Goal: Find specific page/section: Find specific page/section

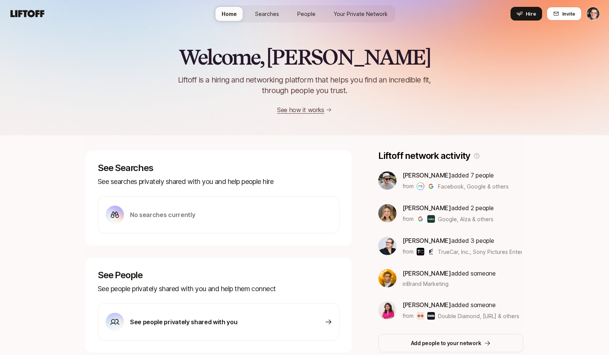
click at [271, 10] on span "Searches" at bounding box center [267, 14] width 24 height 8
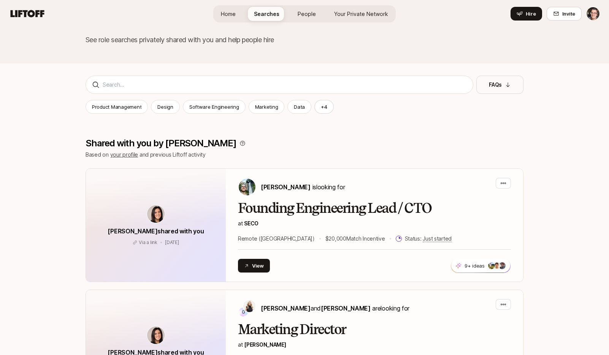
scroll to position [51, 0]
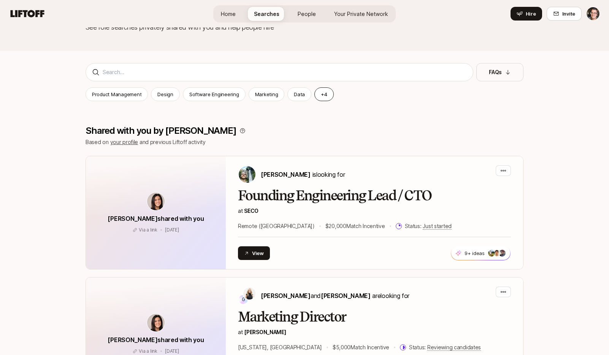
click at [323, 96] on button "+ 4" at bounding box center [323, 94] width 19 height 14
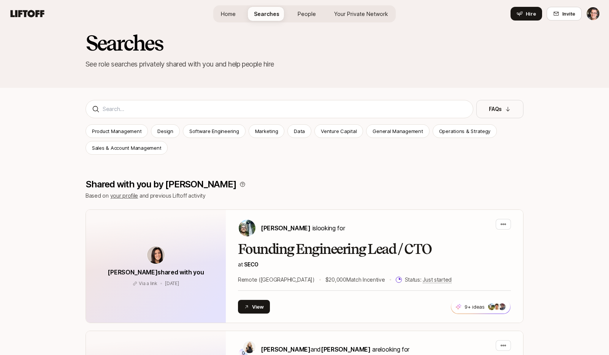
scroll to position [0, 0]
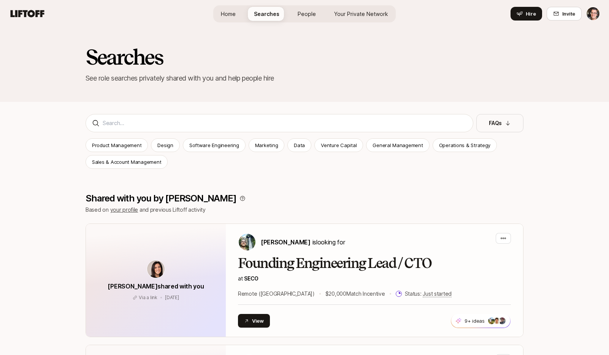
drag, startPoint x: 272, startPoint y: 186, endPoint x: 287, endPoint y: 186, distance: 15.6
click at [222, 150] on div "Software Engineering" at bounding box center [214, 145] width 63 height 14
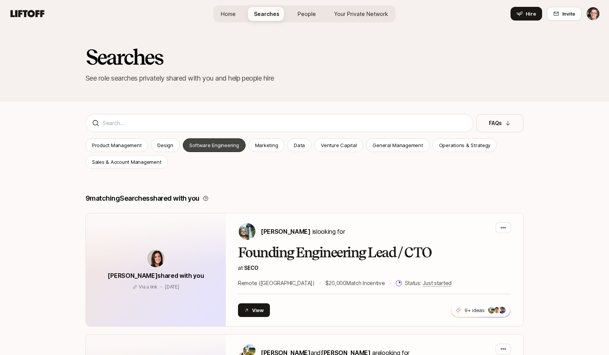
click at [220, 145] on p "Software Engineering" at bounding box center [214, 145] width 50 height 8
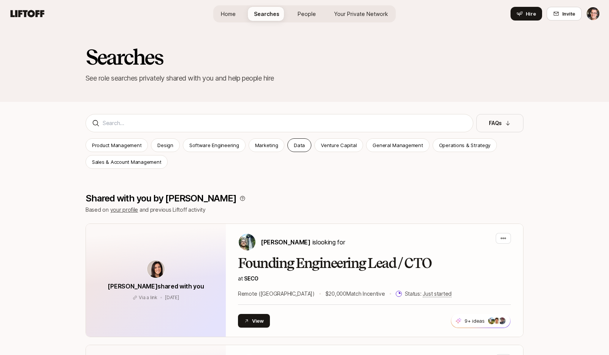
click at [296, 144] on p "Data" at bounding box center [299, 145] width 11 height 8
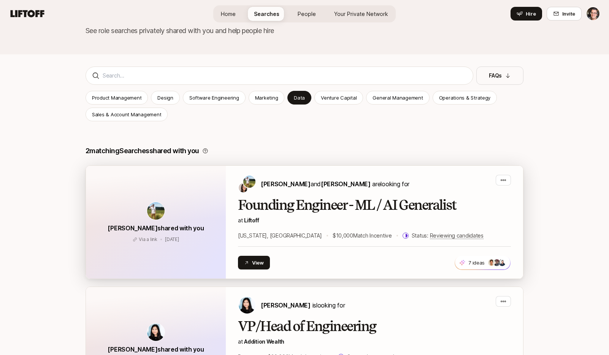
scroll to position [59, 0]
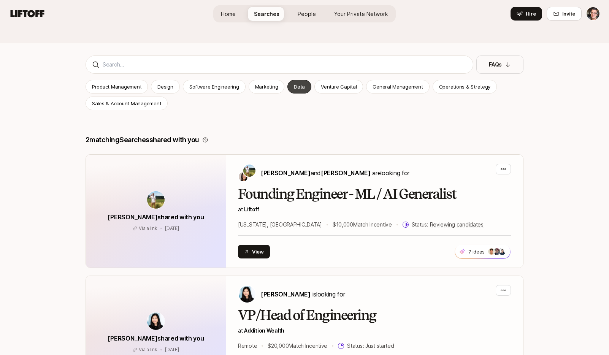
click at [297, 90] on div "Data" at bounding box center [299, 87] width 24 height 14
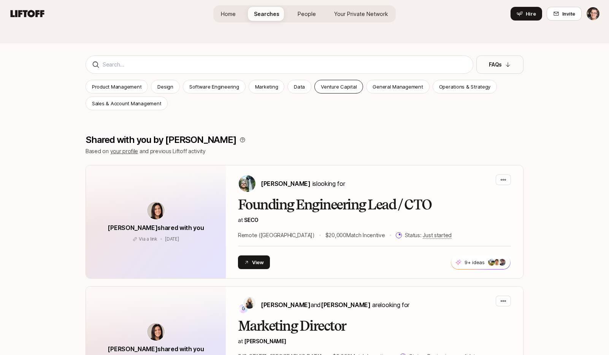
click at [333, 88] on p "Venture Capital" at bounding box center [339, 87] width 36 height 8
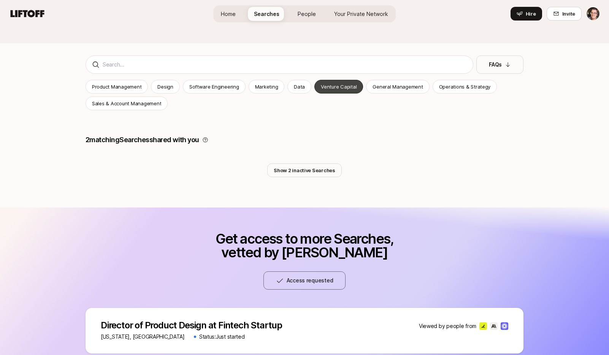
click at [333, 88] on p "Venture Capital" at bounding box center [339, 87] width 36 height 8
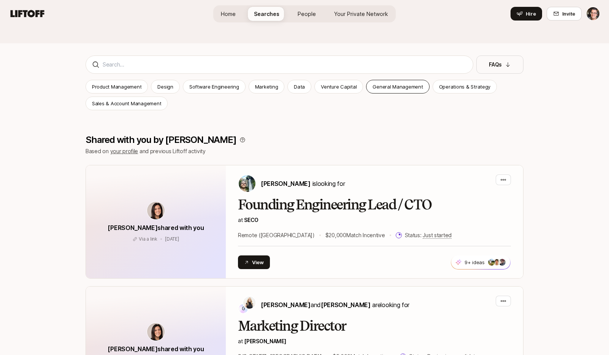
click at [379, 85] on p "General Management" at bounding box center [397, 87] width 50 height 8
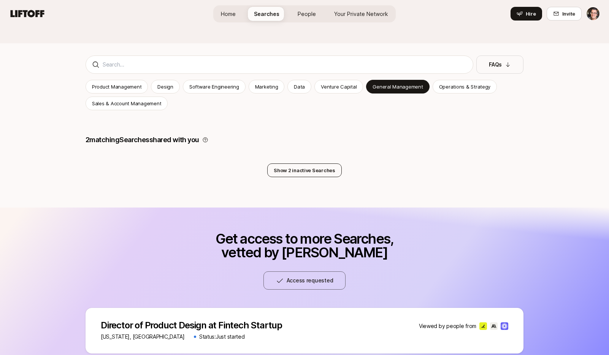
click at [304, 174] on button "Show 2 inactive Searches" at bounding box center [304, 170] width 74 height 14
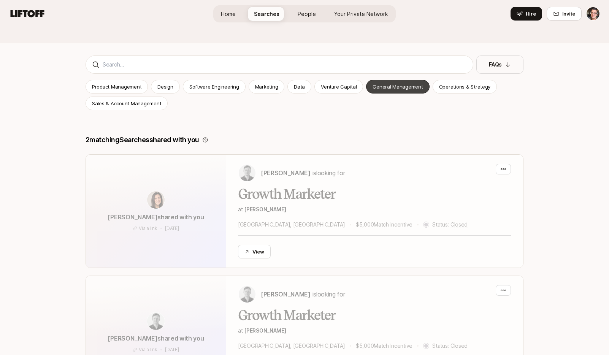
click at [385, 89] on p "General Management" at bounding box center [397, 87] width 50 height 8
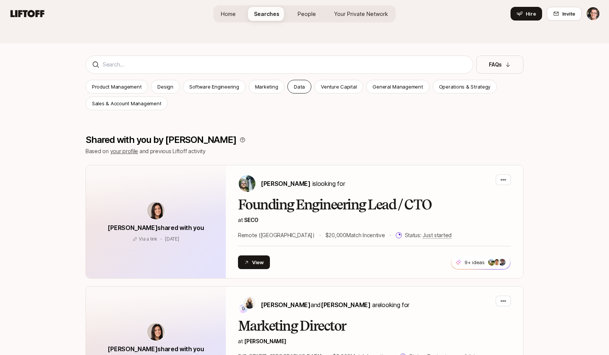
click at [300, 90] on p "Data" at bounding box center [299, 87] width 11 height 8
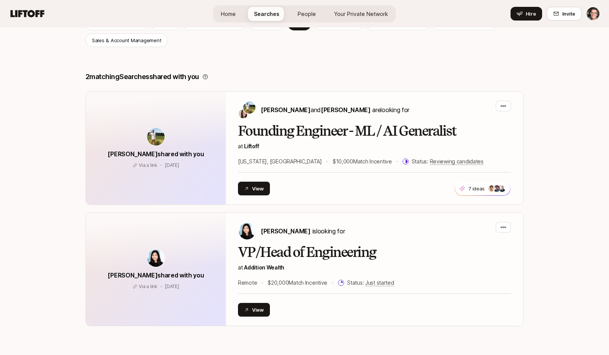
scroll to position [72, 0]
